Goal: Task Accomplishment & Management: Complete application form

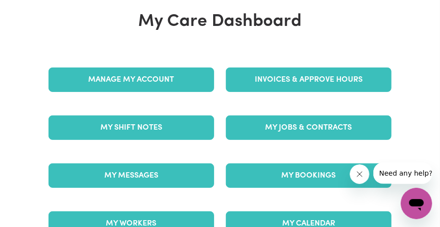
scroll to position [98, 0]
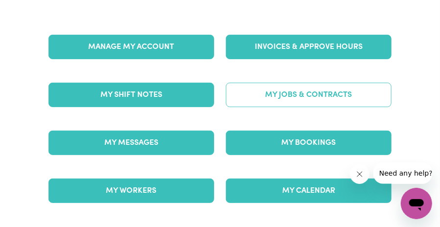
click at [290, 91] on link "My Jobs & Contracts" at bounding box center [309, 95] width 166 height 25
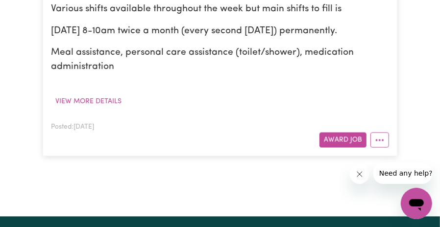
scroll to position [686, 0]
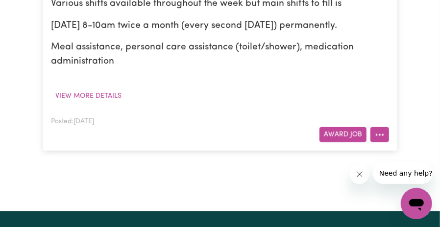
click at [381, 127] on button "More options" at bounding box center [379, 134] width 19 height 15
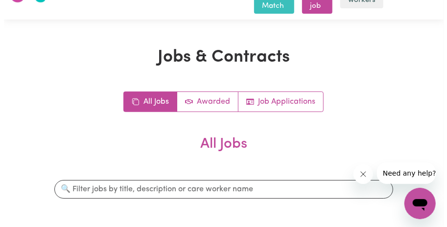
scroll to position [0, 0]
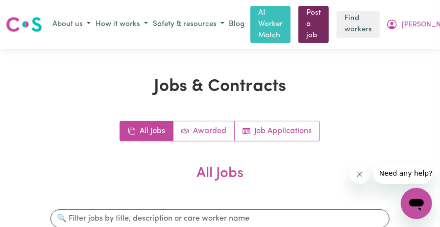
click at [314, 21] on link "Post a job" at bounding box center [313, 24] width 30 height 37
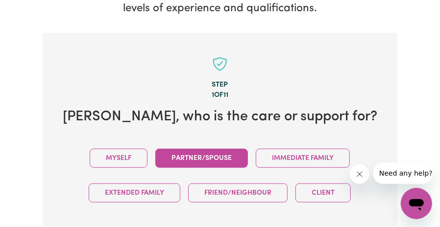
scroll to position [243, 0]
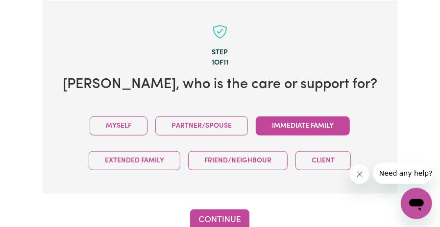
click at [301, 121] on button "Immediate Family" at bounding box center [303, 126] width 94 height 19
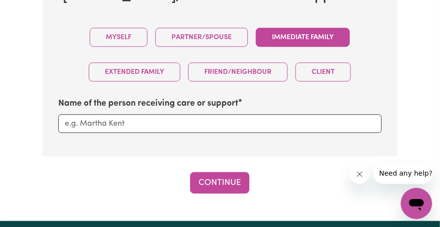
scroll to position [341, 0]
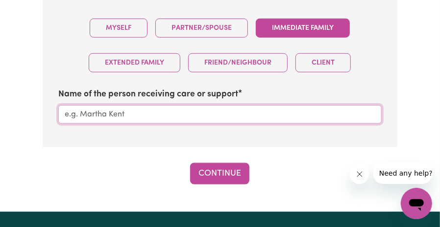
click at [130, 117] on input "Name of the person receiving care or support" at bounding box center [219, 114] width 323 height 19
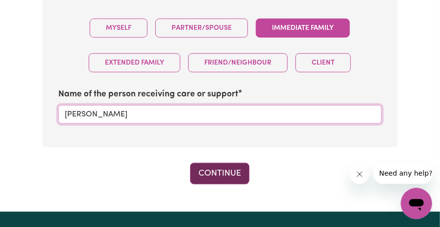
type input "[PERSON_NAME]"
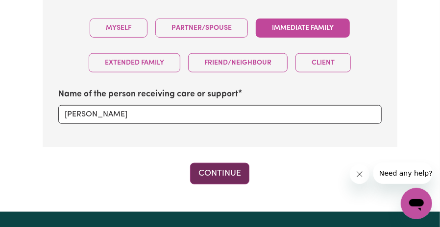
click at [218, 175] on button "Continue" at bounding box center [219, 174] width 59 height 22
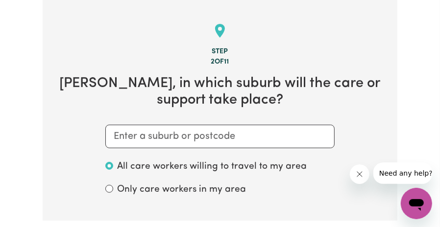
scroll to position [243, 0]
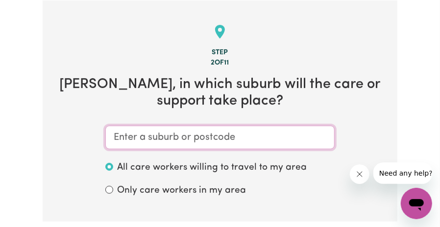
click at [197, 139] on input "text" at bounding box center [219, 138] width 229 height 24
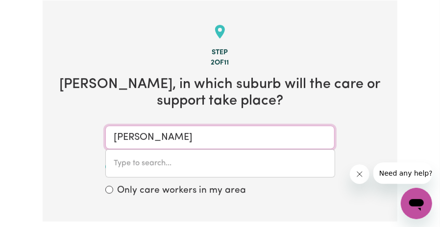
type input "[PERSON_NAME]"
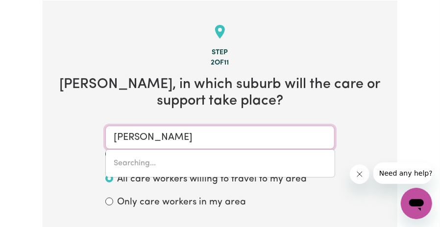
type input "[PERSON_NAME][GEOGRAPHIC_DATA], 3754"
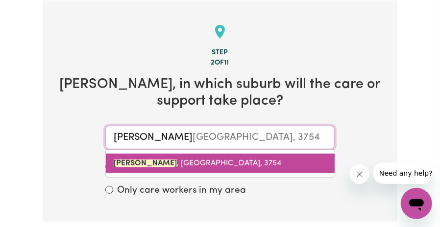
click at [190, 167] on span "[PERSON_NAME][GEOGRAPHIC_DATA], 3754" at bounding box center [198, 164] width 168 height 8
type input "[PERSON_NAME][GEOGRAPHIC_DATA], 3754"
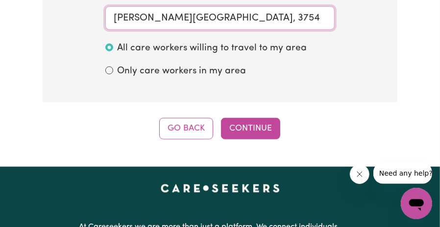
scroll to position [391, 0]
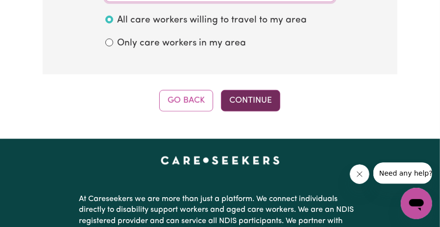
type input "[PERSON_NAME][GEOGRAPHIC_DATA], 3754"
click at [251, 94] on button "Continue" at bounding box center [250, 101] width 59 height 22
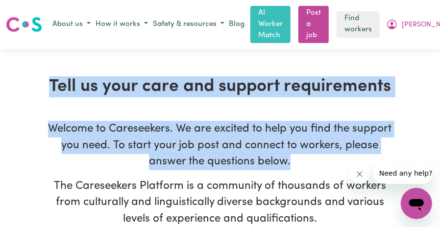
drag, startPoint x: 50, startPoint y: 88, endPoint x: 323, endPoint y: 169, distance: 285.2
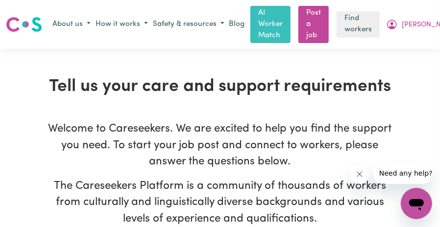
click at [212, 182] on p "The Careseekers Platform is a community of thousands of workers from culturally…" at bounding box center [220, 202] width 355 height 49
click at [203, 146] on p "Welcome to Careseekers. We are excited to help you find the support you need. T…" at bounding box center [220, 145] width 355 height 49
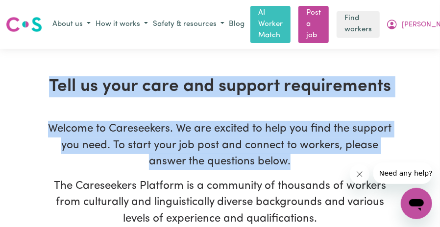
drag, startPoint x: 50, startPoint y: 85, endPoint x: 298, endPoint y: 160, distance: 259.7
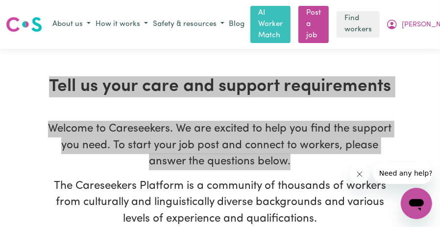
drag, startPoint x: 648, startPoint y: 324, endPoint x: 361, endPoint y: 176, distance: 322.9
click at [361, 176] on icon "Close message from company" at bounding box center [359, 174] width 5 height 5
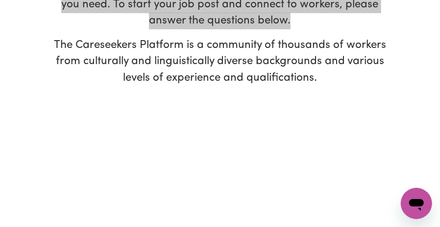
scroll to position [245, 0]
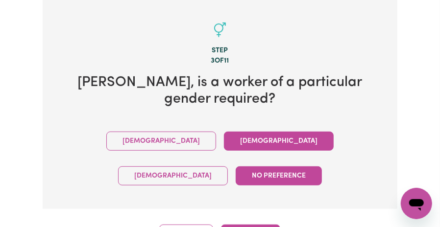
click at [224, 140] on button "[DEMOGRAPHIC_DATA]" at bounding box center [279, 141] width 110 height 19
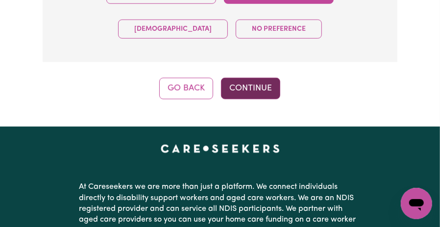
click at [237, 78] on button "Continue" at bounding box center [250, 89] width 59 height 22
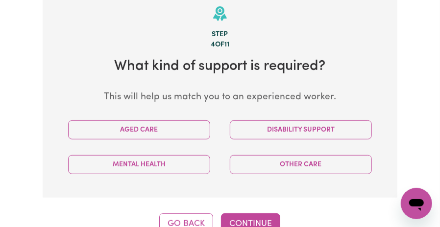
scroll to position [243, 0]
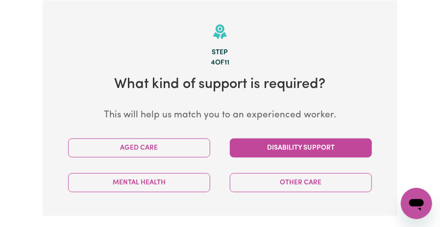
click at [313, 147] on button "Disability Support" at bounding box center [301, 148] width 142 height 19
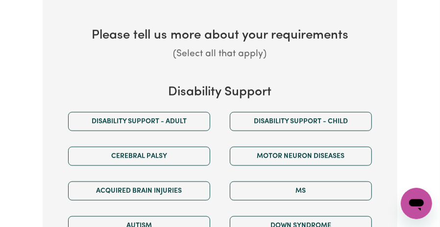
scroll to position [489, 0]
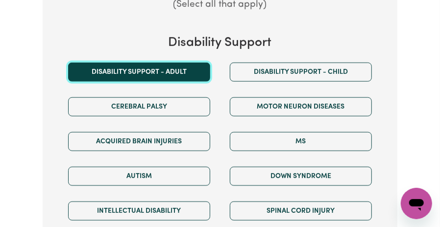
click at [159, 71] on button "Disability support - Adult" at bounding box center [139, 72] width 142 height 19
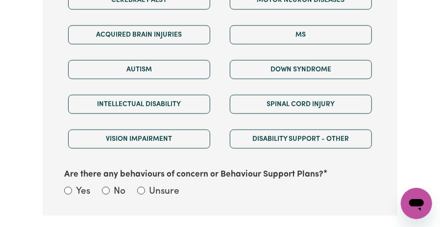
scroll to position [635, 0]
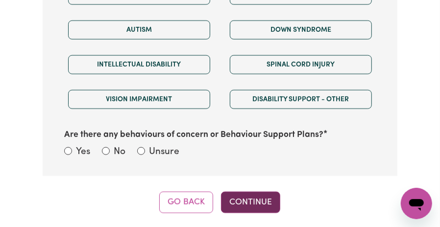
click at [271, 206] on button "Continue" at bounding box center [250, 203] width 59 height 22
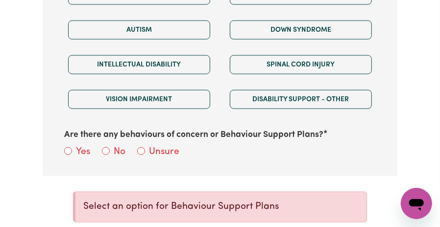
click at [119, 155] on label "No" at bounding box center [120, 153] width 12 height 14
click at [110, 155] on input "No" at bounding box center [106, 152] width 8 height 8
radio input "true"
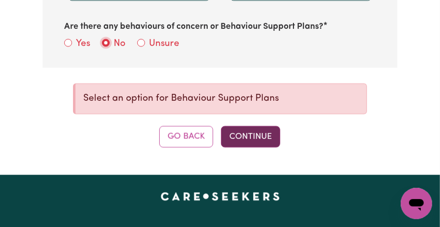
scroll to position [733, 0]
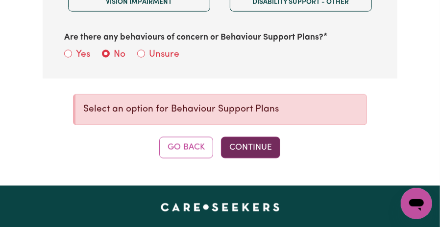
click at [263, 148] on button "Continue" at bounding box center [250, 148] width 59 height 22
select select "other"
select select "text"
select select "NDIS_FUNDING_PLAN_MANAGED"
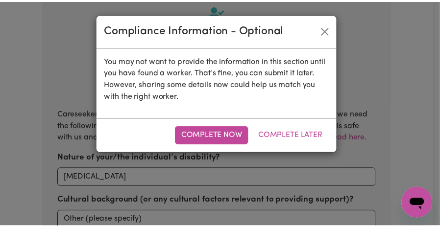
scroll to position [243, 0]
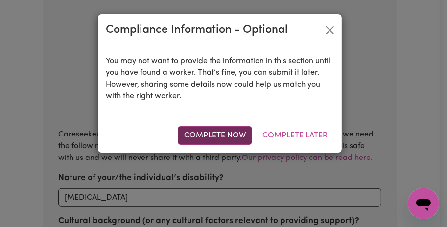
click at [230, 136] on button "Complete Now" at bounding box center [215, 135] width 74 height 19
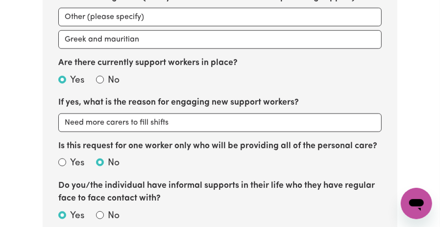
scroll to position [489, 0]
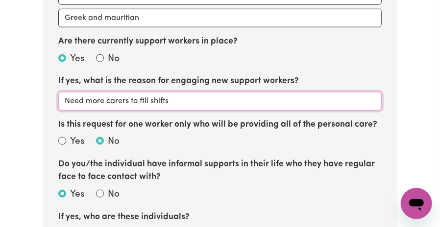
click at [130, 99] on input "Need more carers to fill shifts" at bounding box center [219, 101] width 323 height 19
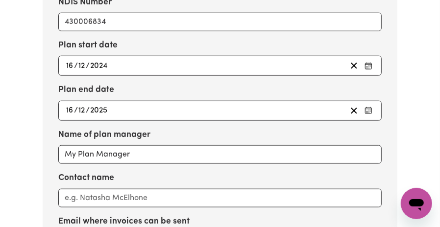
scroll to position [1909, 0]
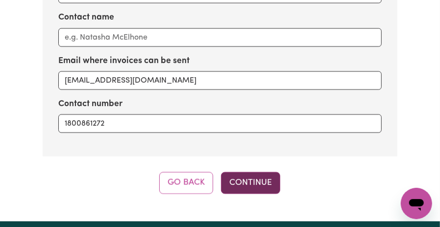
click at [254, 174] on button "Continue" at bounding box center [250, 183] width 59 height 22
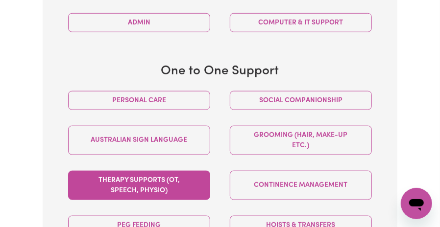
scroll to position [537, 0]
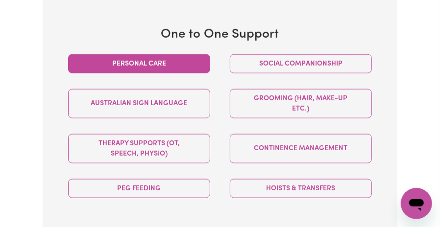
click at [159, 63] on button "Personal care" at bounding box center [139, 63] width 142 height 19
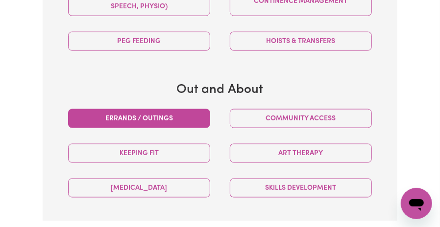
scroll to position [733, 0]
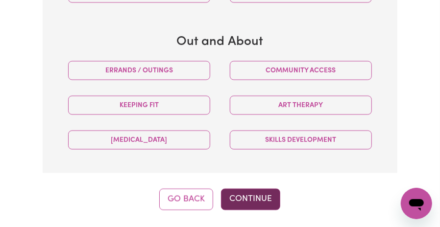
click at [268, 202] on button "Continue" at bounding box center [250, 200] width 59 height 22
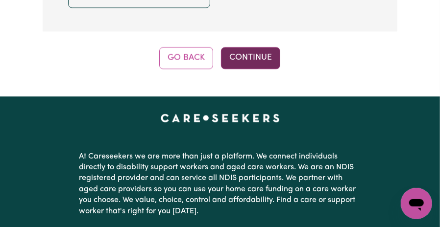
click at [251, 53] on button "Continue" at bounding box center [250, 58] width 59 height 22
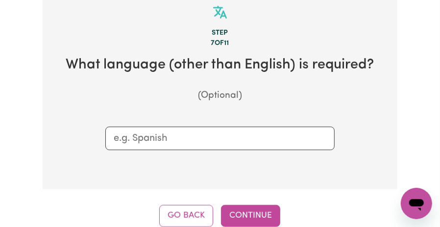
scroll to position [243, 0]
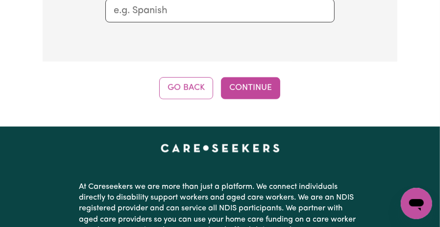
click at [256, 81] on button "Continue" at bounding box center [250, 88] width 59 height 22
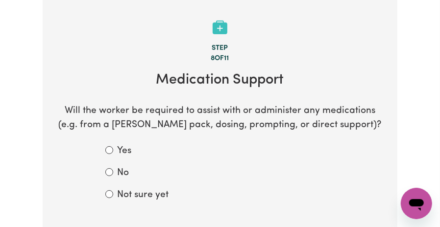
scroll to position [243, 0]
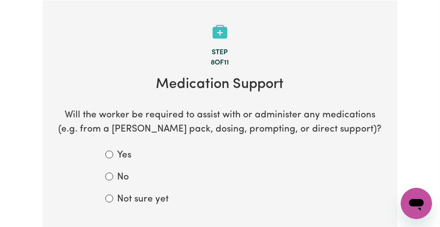
click at [123, 179] on label "No" at bounding box center [123, 178] width 12 height 14
click at [113, 179] on input "No" at bounding box center [109, 177] width 8 height 8
radio input "true"
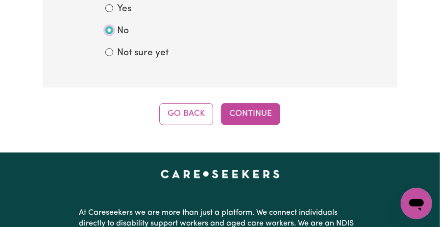
scroll to position [391, 0]
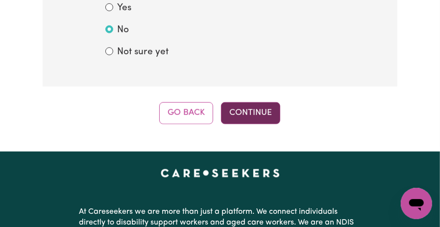
click at [262, 110] on button "Continue" at bounding box center [250, 113] width 59 height 22
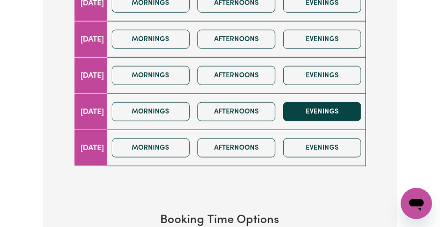
scroll to position [539, 0]
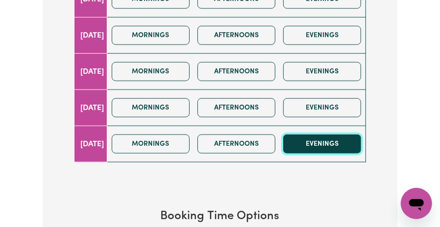
click at [335, 145] on button "Evenings" at bounding box center [322, 144] width 78 height 19
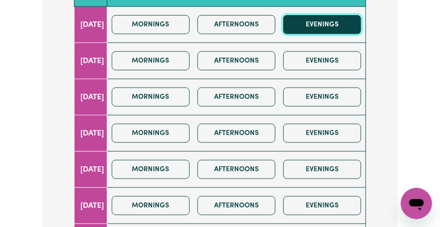
click at [330, 20] on button "Evenings" at bounding box center [322, 24] width 78 height 19
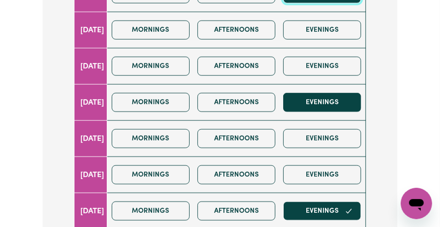
scroll to position [490, 0]
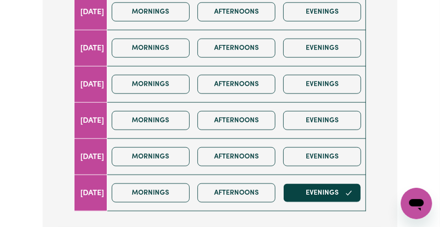
click at [322, 170] on div "Mornings Afternoons Evenings" at bounding box center [237, 157] width 258 height 35
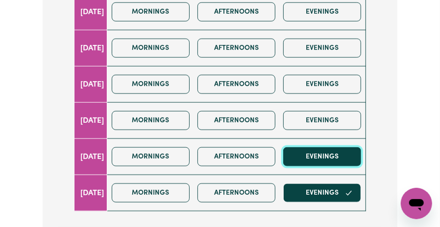
click at [317, 159] on button "Evenings" at bounding box center [322, 157] width 78 height 19
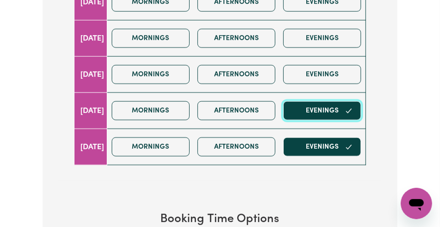
scroll to position [539, 0]
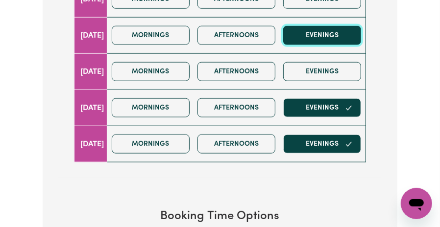
click at [331, 35] on button "Evenings" at bounding box center [322, 35] width 78 height 19
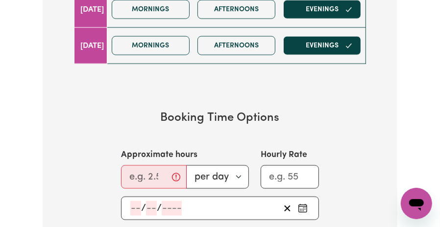
scroll to position [735, 0]
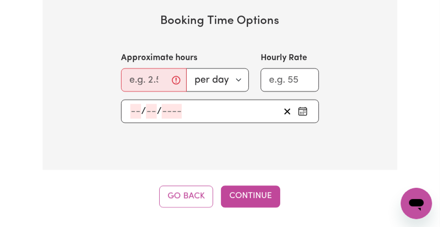
click at [315, 188] on div "Go Back Continue" at bounding box center [220, 197] width 355 height 22
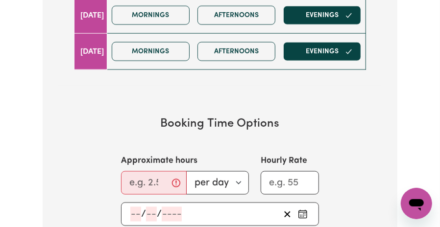
scroll to position [686, 0]
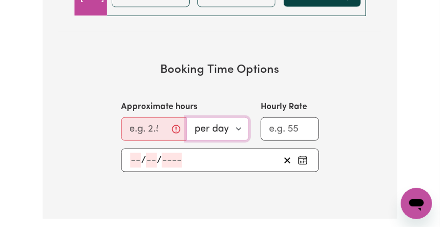
click at [235, 129] on select "per day per week" at bounding box center [217, 129] width 63 height 24
click at [186, 117] on select "per day per week" at bounding box center [217, 129] width 63 height 24
click at [237, 127] on select "per day per week" at bounding box center [217, 129] width 63 height 24
select select "per day"
click at [186, 117] on select "per day per week" at bounding box center [217, 129] width 63 height 24
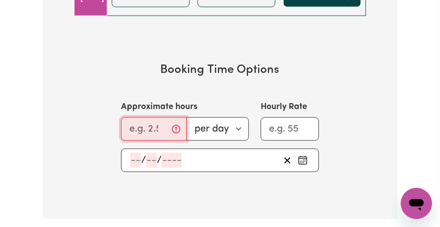
click at [153, 125] on input "Approximate hours" at bounding box center [154, 129] width 66 height 24
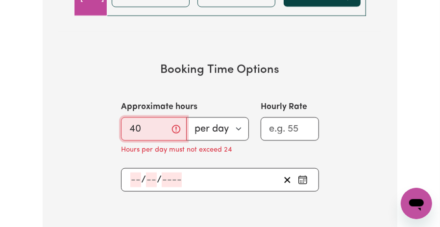
type input "40"
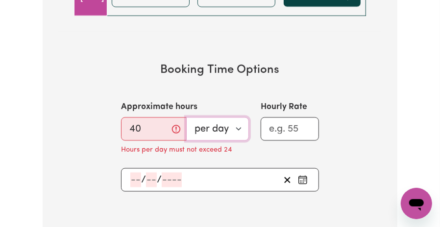
click at [241, 125] on select "per day per week" at bounding box center [217, 129] width 63 height 24
select select "per week"
click at [186, 117] on select "per day per week" at bounding box center [217, 129] width 63 height 24
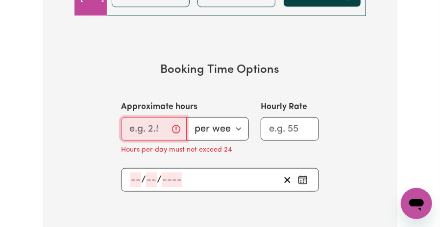
click at [141, 125] on input "Approximate hours" at bounding box center [154, 129] width 66 height 24
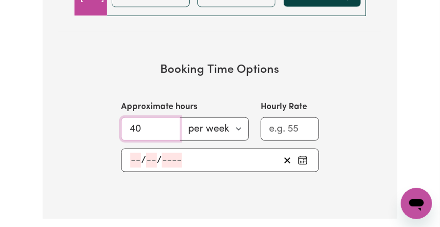
type input "40"
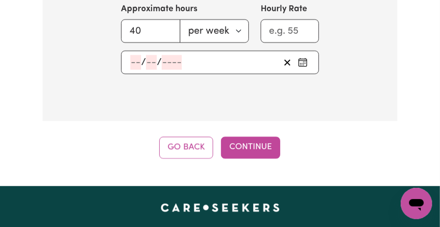
scroll to position [735, 0]
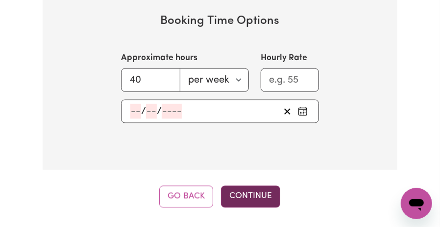
click at [266, 197] on button "Continue" at bounding box center [250, 197] width 59 height 22
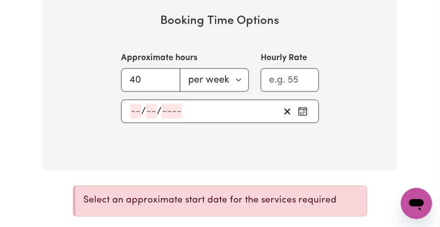
click at [309, 110] on button "Pick an approximate start date" at bounding box center [303, 111] width 16 height 15
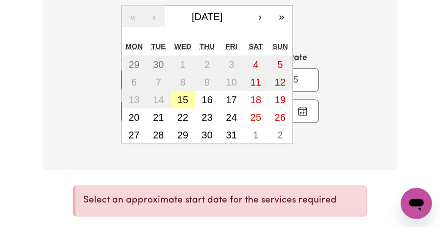
click at [180, 99] on abbr "15" at bounding box center [182, 99] width 11 height 11
type input "[DATE]"
type input "15"
type input "10"
type input "2025"
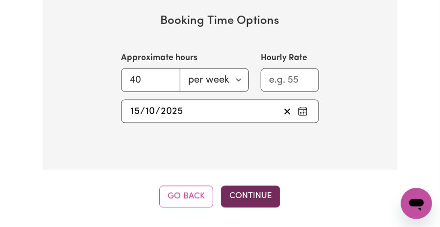
click at [263, 194] on button "Continue" at bounding box center [250, 197] width 59 height 22
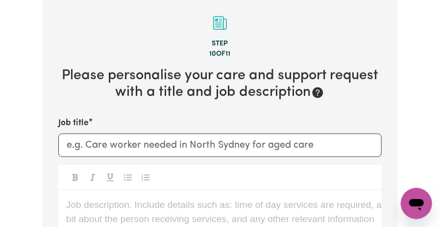
scroll to position [243, 0]
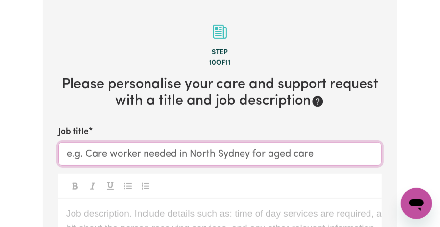
click at [235, 157] on input "Job title" at bounding box center [219, 155] width 323 height 24
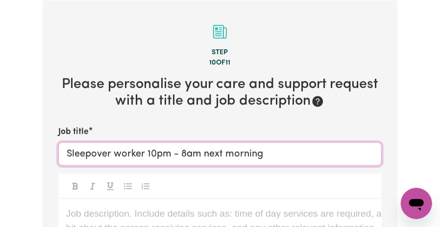
scroll to position [341, 0]
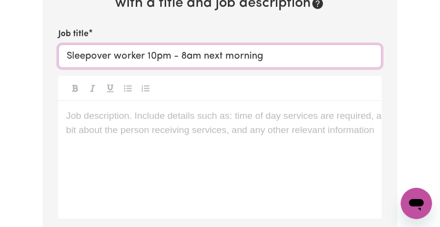
type input "Sleepover worker 10pm - 8am next morning"
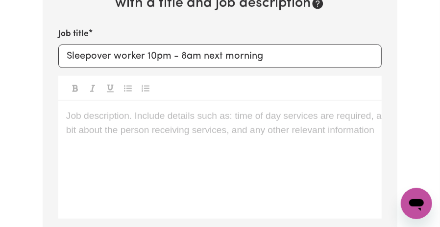
click at [119, 117] on p "Job description. Include details such as: time of day services are required, a …" at bounding box center [220, 116] width 308 height 14
click at [68, 116] on p "Job description. Include details such as: time of day services are required, a …" at bounding box center [220, 116] width 308 height 14
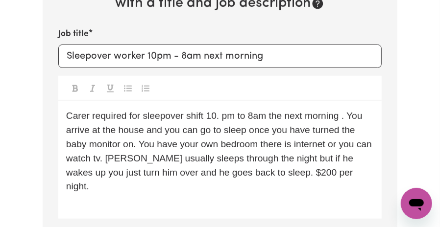
click at [259, 171] on span "Carer required for sleepover shift 10. pm to 8am the next morning . You arrive …" at bounding box center [220, 151] width 308 height 81
click at [275, 192] on div "Carer required for sleepover shift 10. pm to 8am the next morning . You arrive …" at bounding box center [219, 160] width 323 height 118
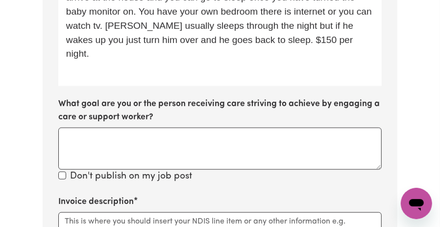
scroll to position [489, 0]
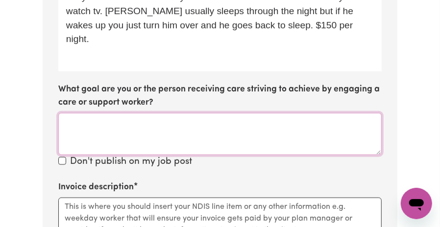
click at [271, 149] on textarea "What goal are you or the person receiving care striving to achieve by engaging …" at bounding box center [219, 134] width 323 height 42
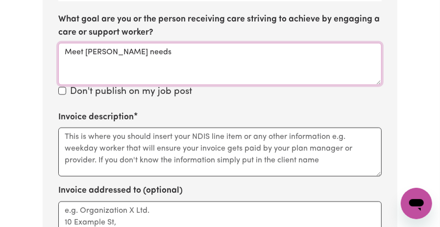
scroll to position [587, 0]
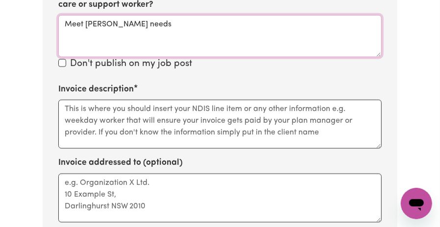
type textarea "Meet [PERSON_NAME] needs"
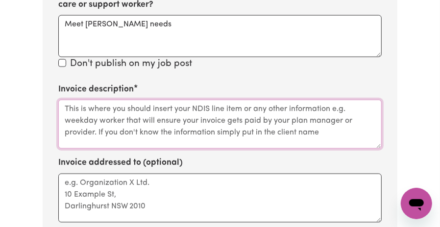
click at [164, 116] on textarea "Invoice description" at bounding box center [219, 124] width 323 height 49
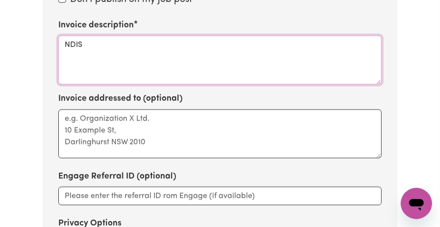
scroll to position [685, 0]
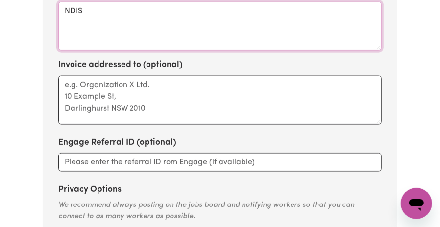
type textarea "NDIS"
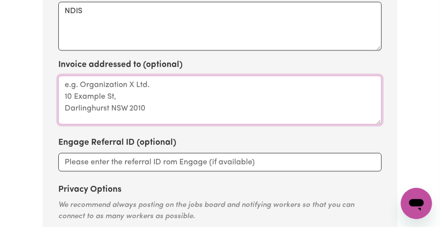
click at [164, 115] on textarea "Invoice addressed to (optional)" at bounding box center [219, 100] width 323 height 49
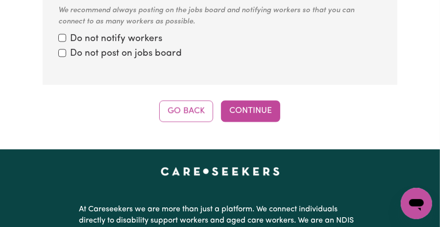
scroll to position [881, 0]
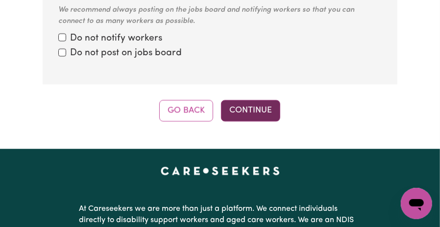
type textarea "my plan manager"
click at [260, 112] on button "Continue" at bounding box center [250, 111] width 59 height 22
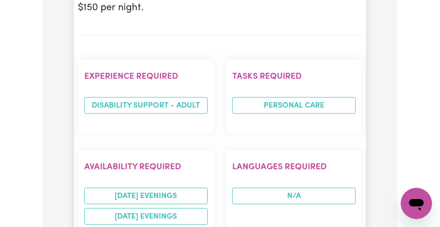
scroll to position [685, 0]
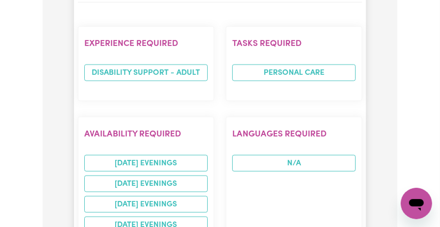
click at [252, 206] on section "Languages required N/A" at bounding box center [294, 185] width 136 height 137
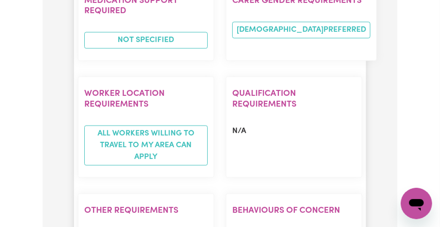
scroll to position [1027, 0]
